Goal: Information Seeking & Learning: Learn about a topic

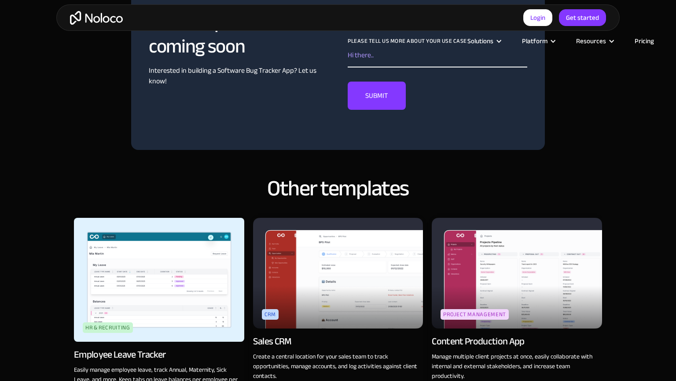
scroll to position [933, 0]
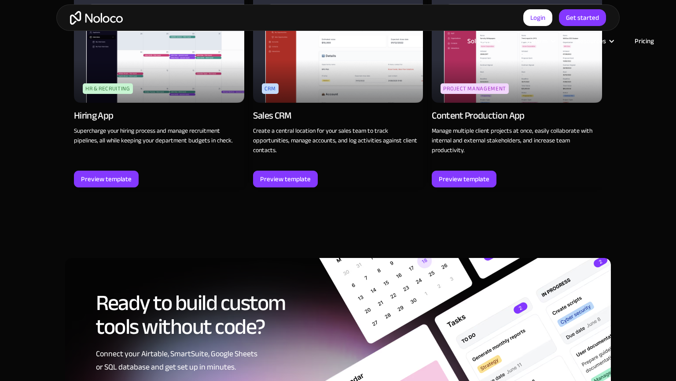
scroll to position [1258, 0]
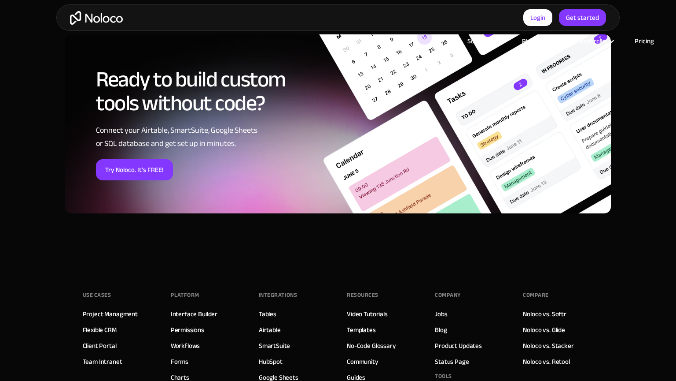
scroll to position [1279, 0]
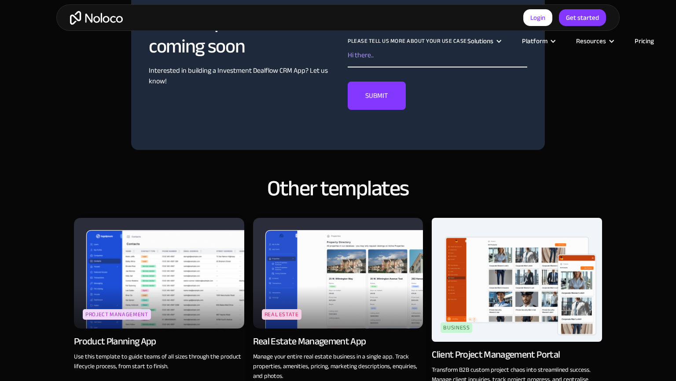
scroll to position [933, 0]
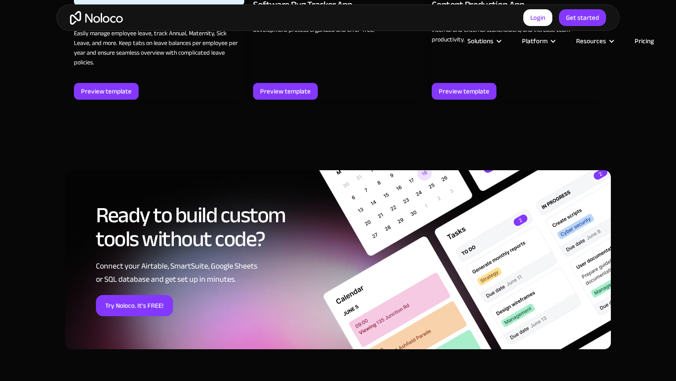
scroll to position [1258, 0]
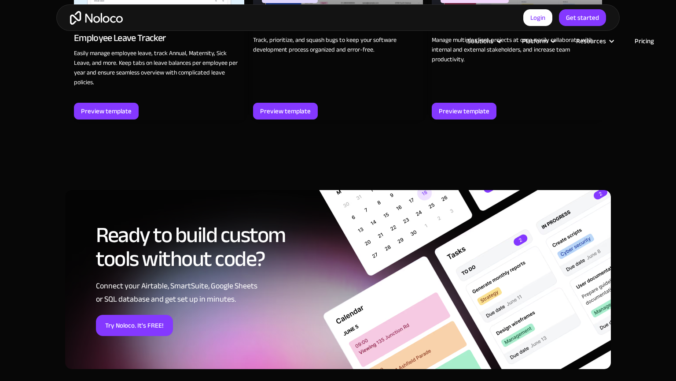
scroll to position [1260, 0]
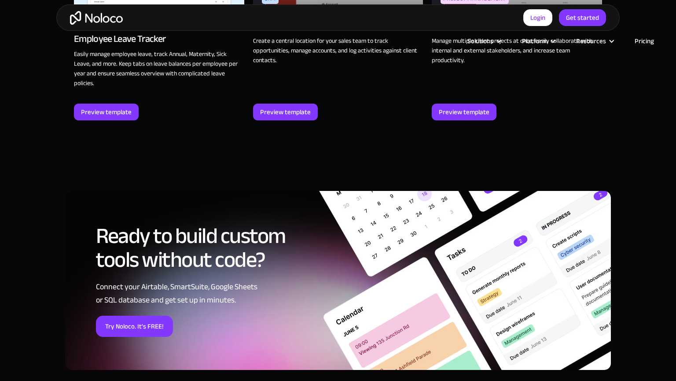
scroll to position [1259, 0]
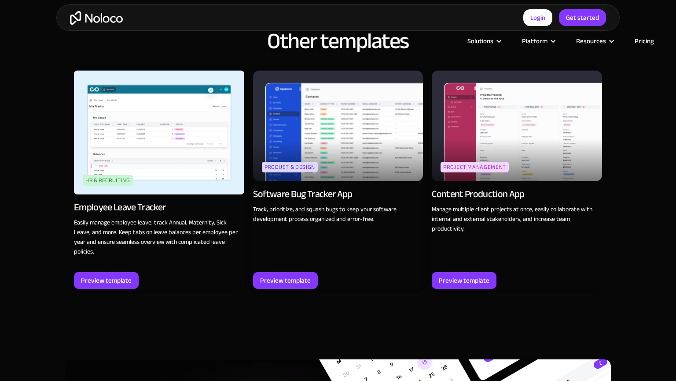
scroll to position [1258, 0]
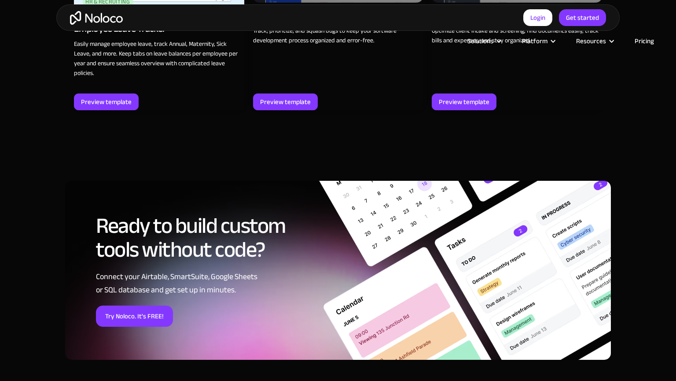
scroll to position [1258, 0]
